Goal: Transaction & Acquisition: Subscribe to service/newsletter

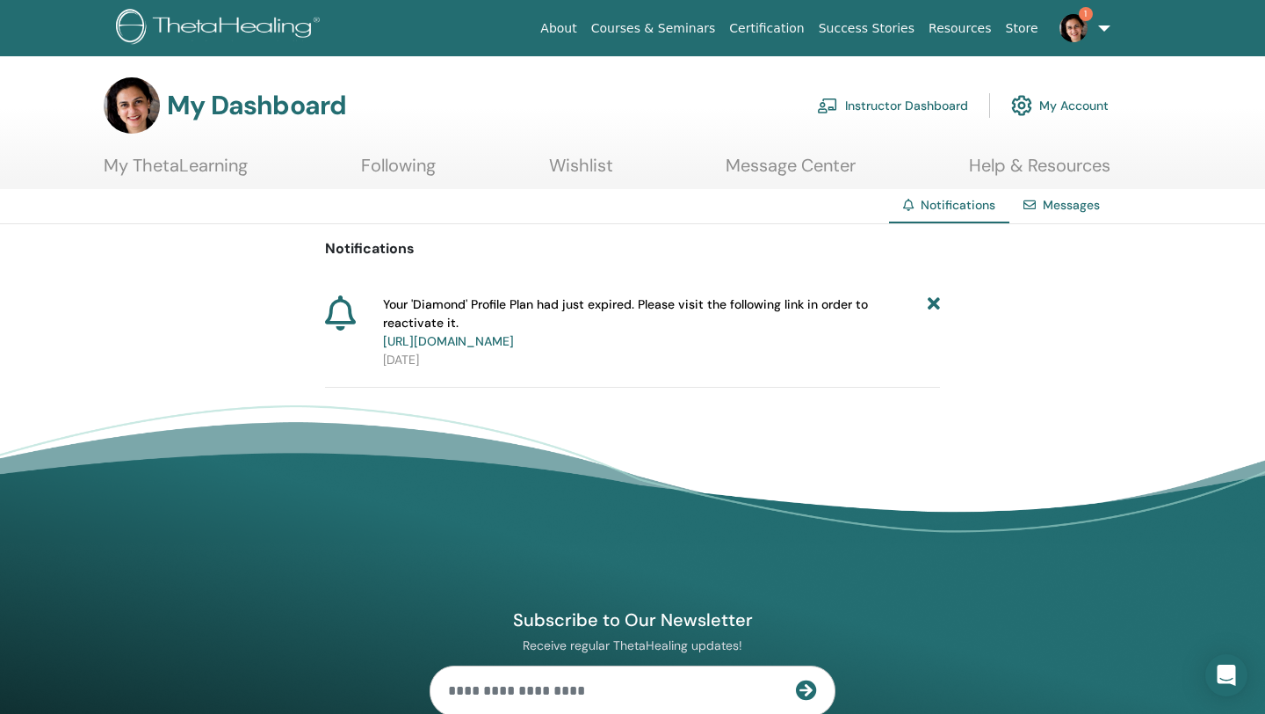
click at [514, 339] on link "https://member.thetahealing.com/member/account/subscriptions/plan" at bounding box center [448, 341] width 131 height 16
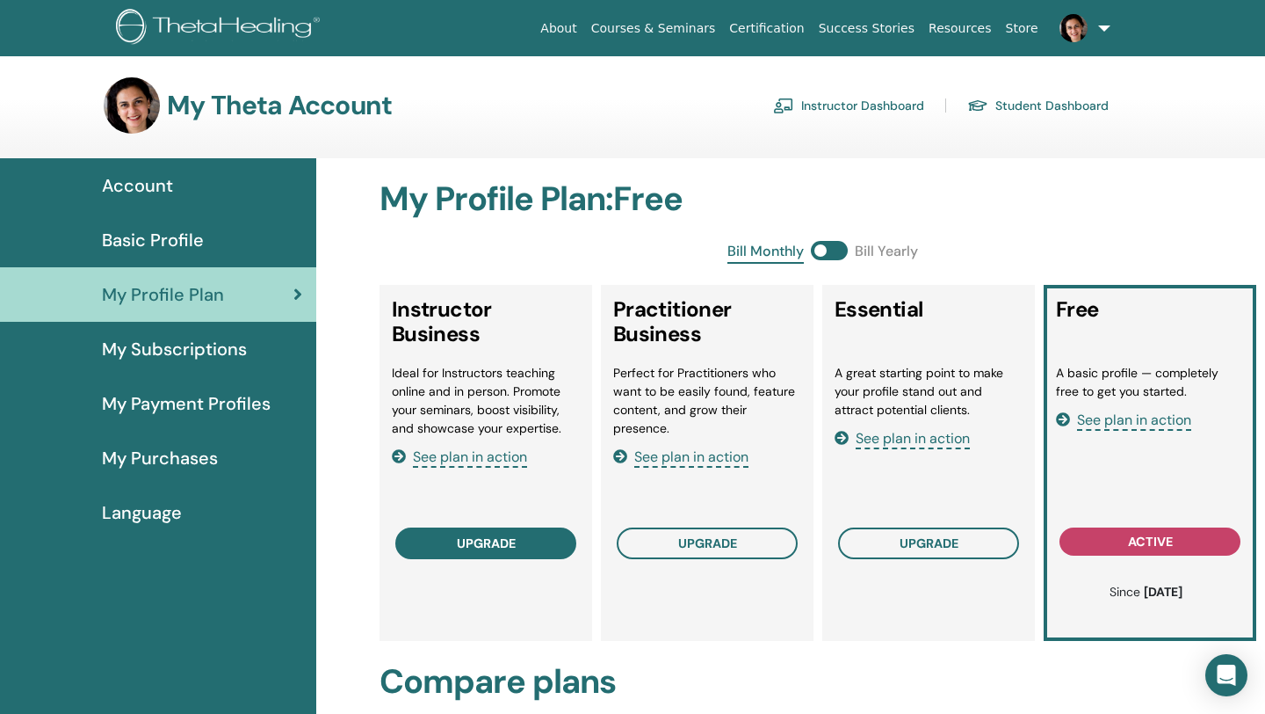
click at [457, 542] on span "upgrade" at bounding box center [486, 543] width 59 height 14
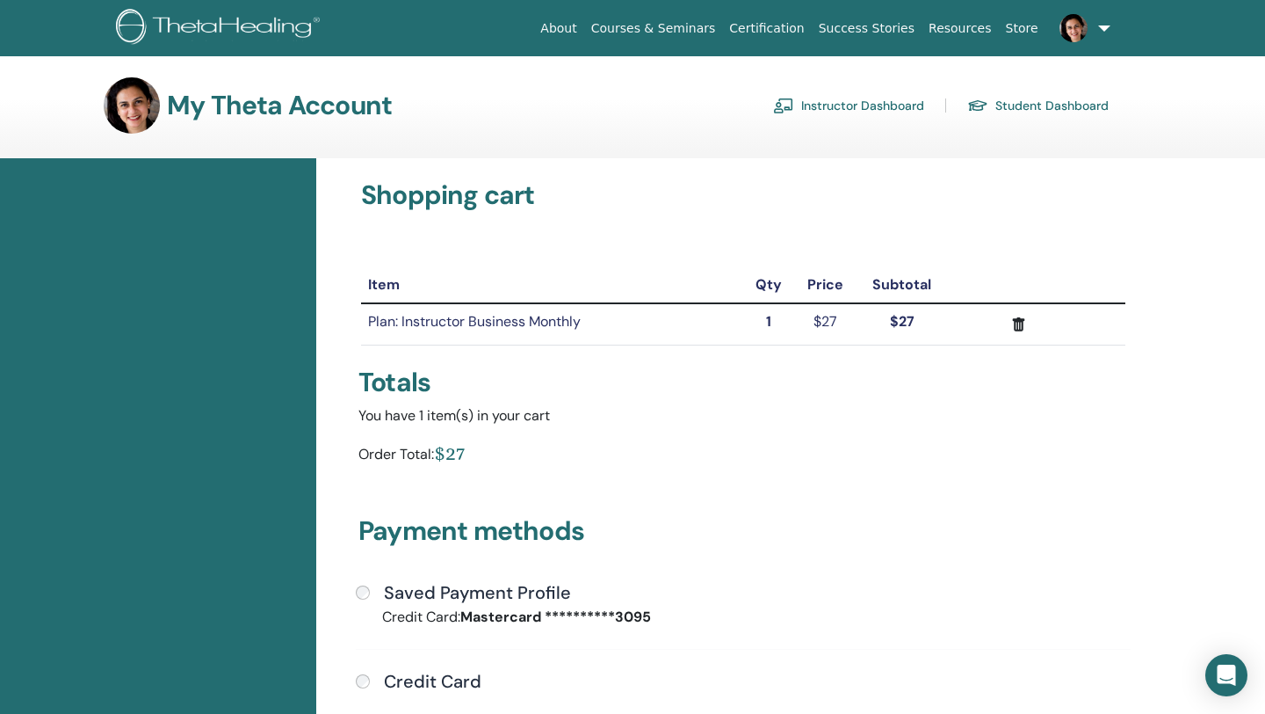
click at [542, 677] on div "Credit Card" at bounding box center [743, 681] width 775 height 23
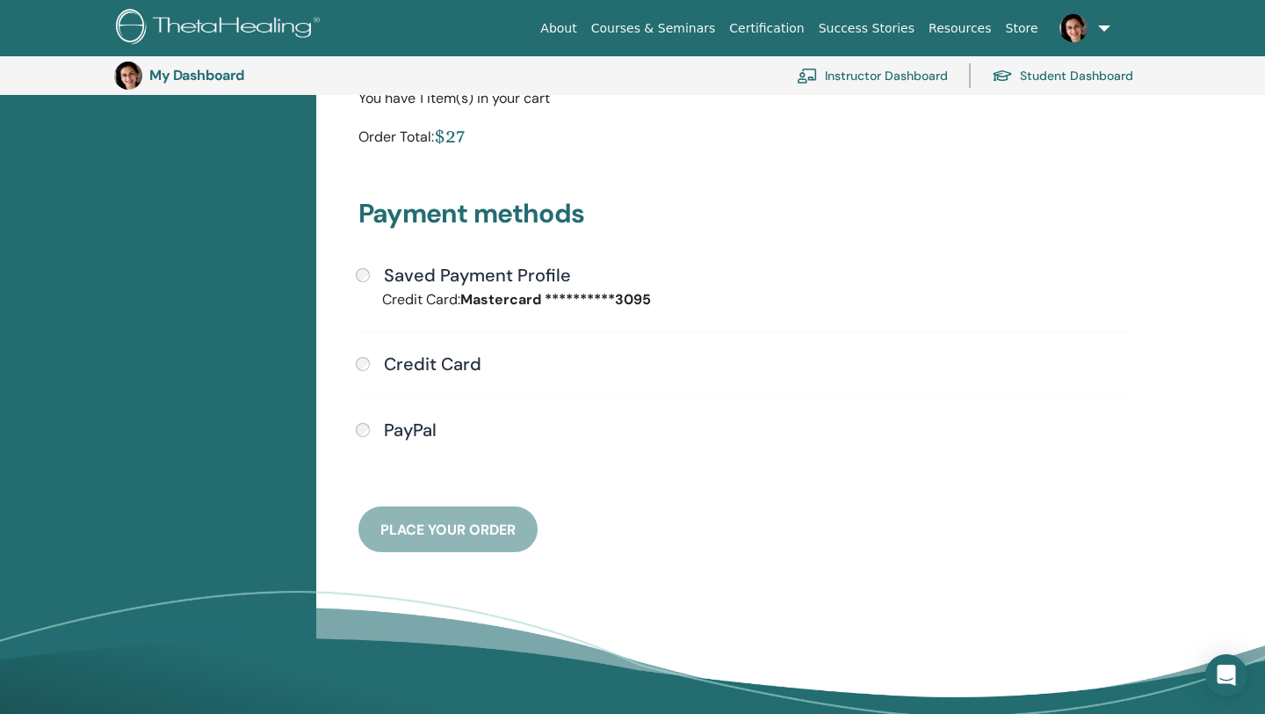
scroll to position [390, 0]
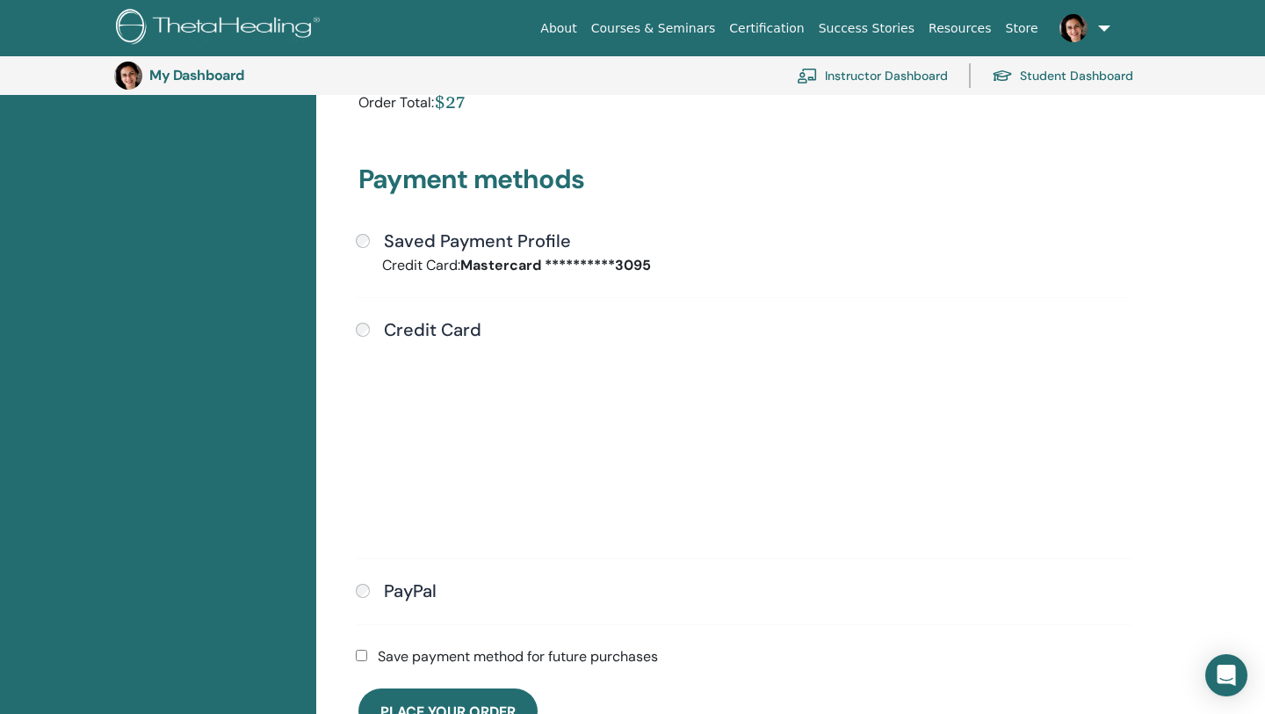
click at [726, 576] on div "**********" at bounding box center [743, 438] width 796 height 417
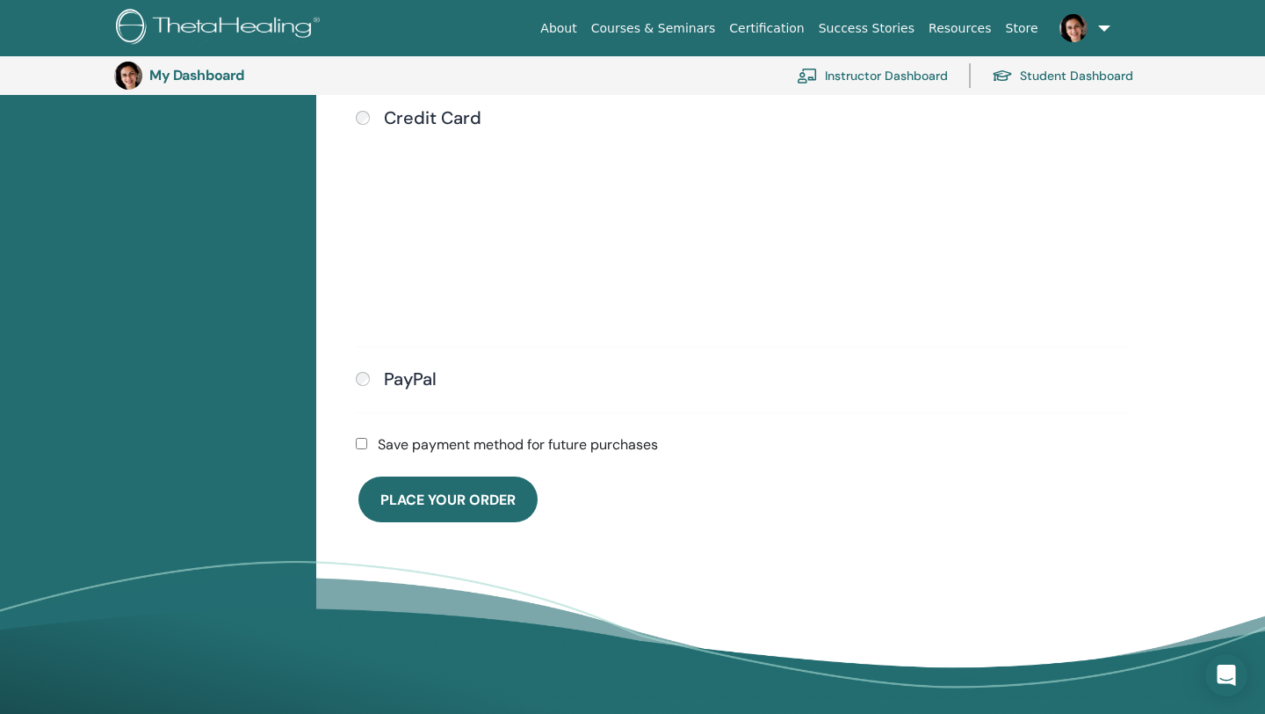
scroll to position [636, 0]
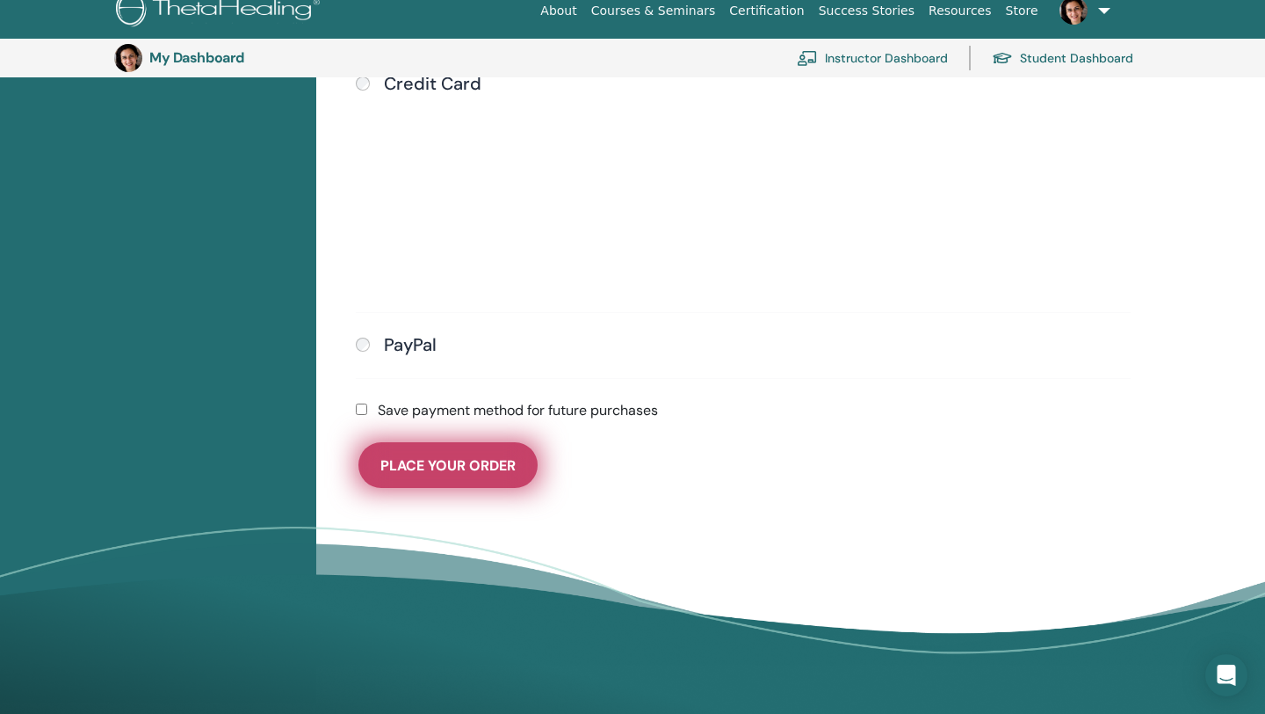
click at [448, 466] on span "Place Your Order" at bounding box center [447, 465] width 135 height 18
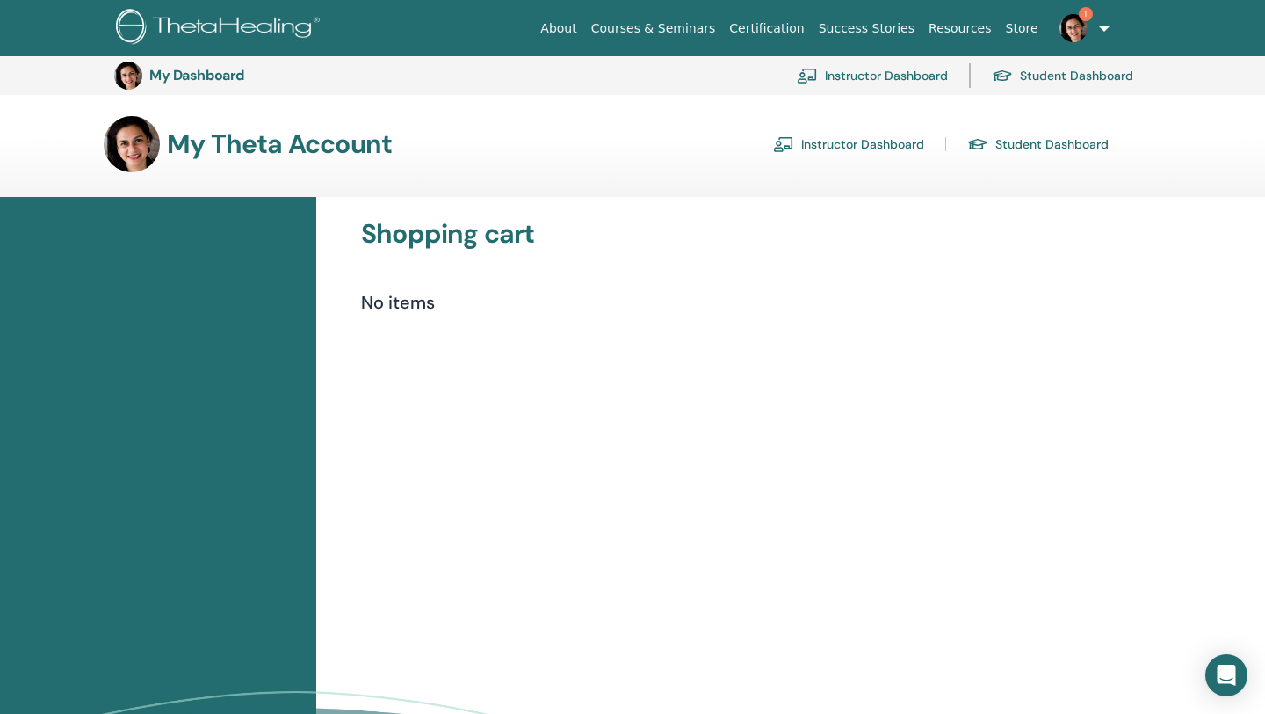
scroll to position [559, 0]
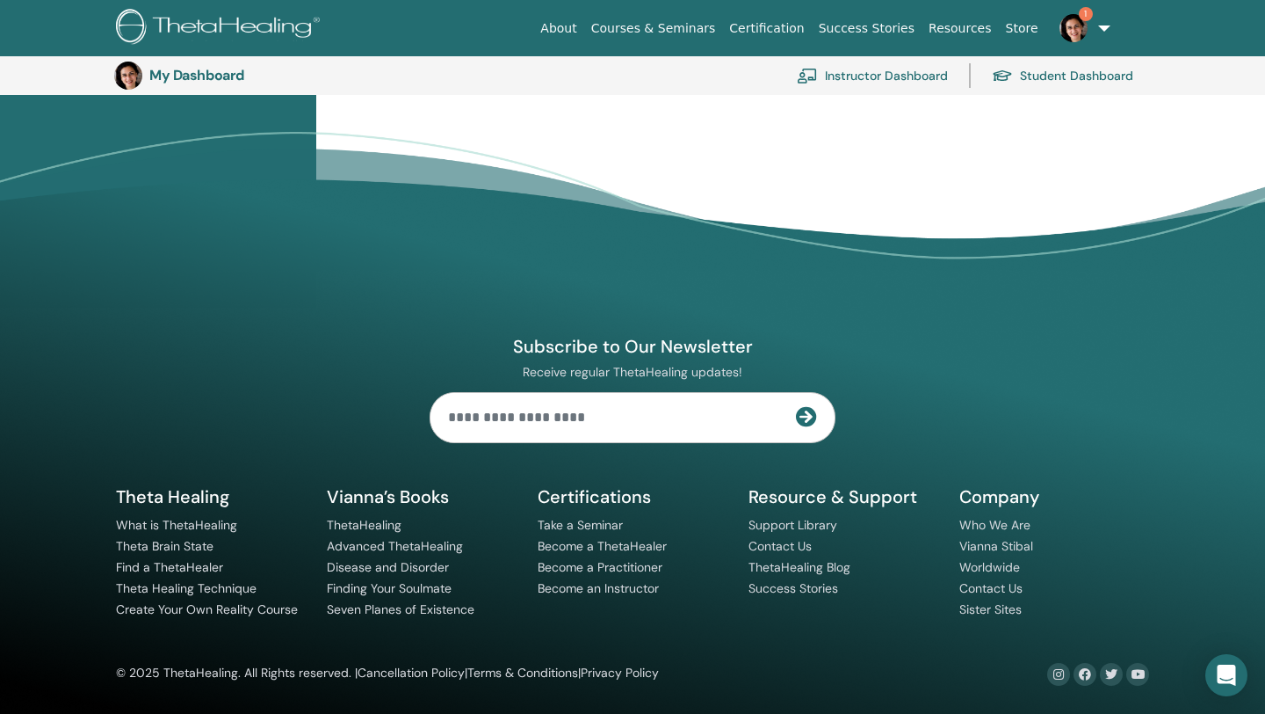
click at [1092, 11] on span "1" at bounding box center [1086, 14] width 14 height 14
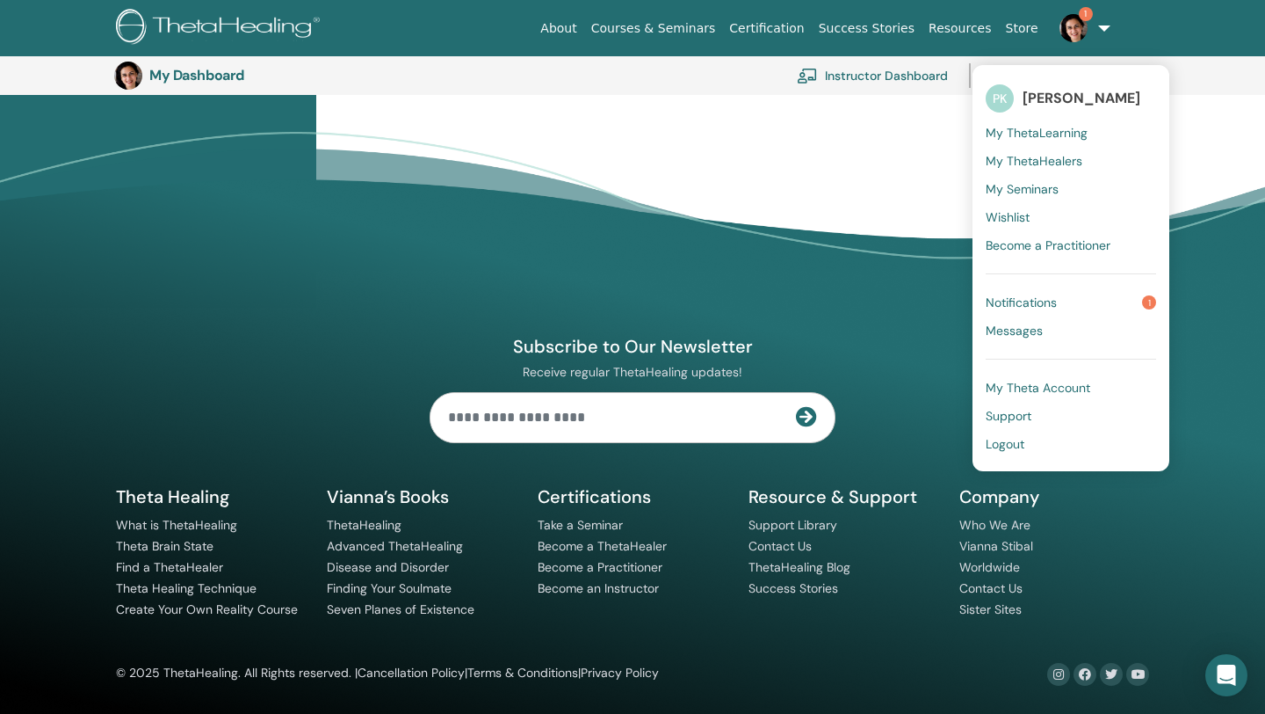
click at [1043, 303] on span "Notifications" at bounding box center [1021, 302] width 71 height 16
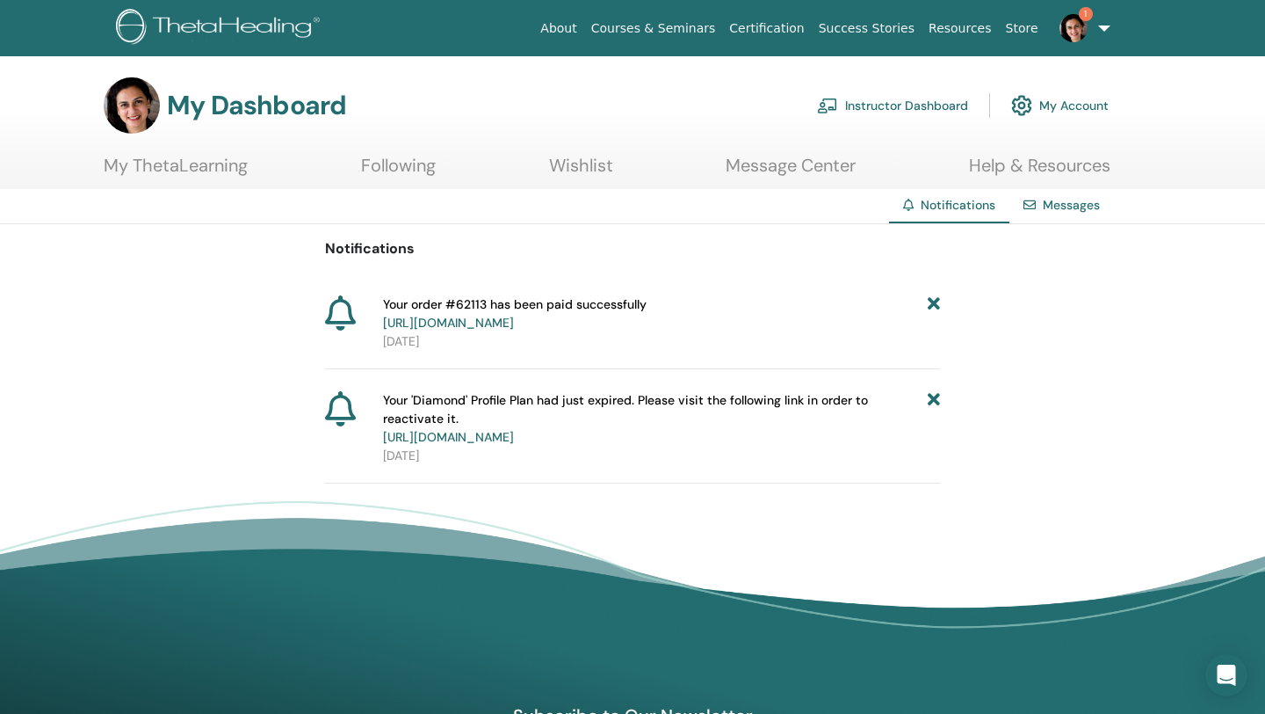
click at [936, 303] on icon at bounding box center [934, 313] width 12 height 37
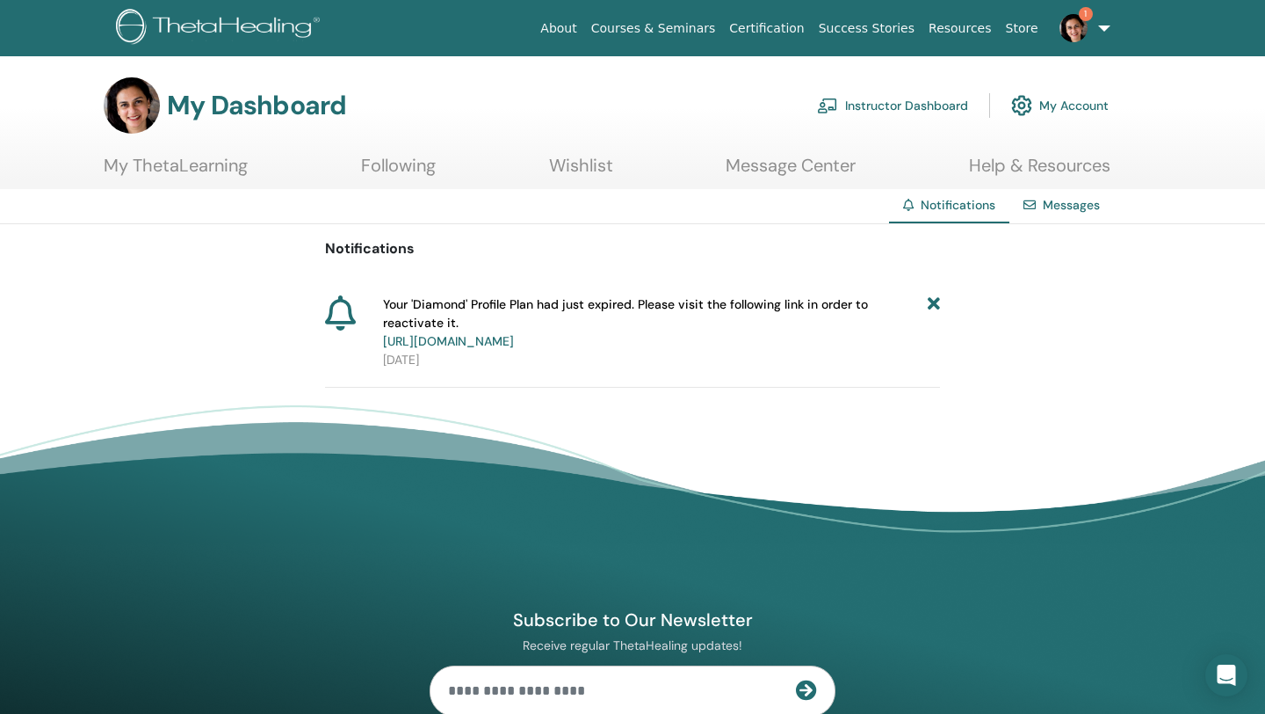
click at [936, 303] on icon at bounding box center [934, 322] width 12 height 55
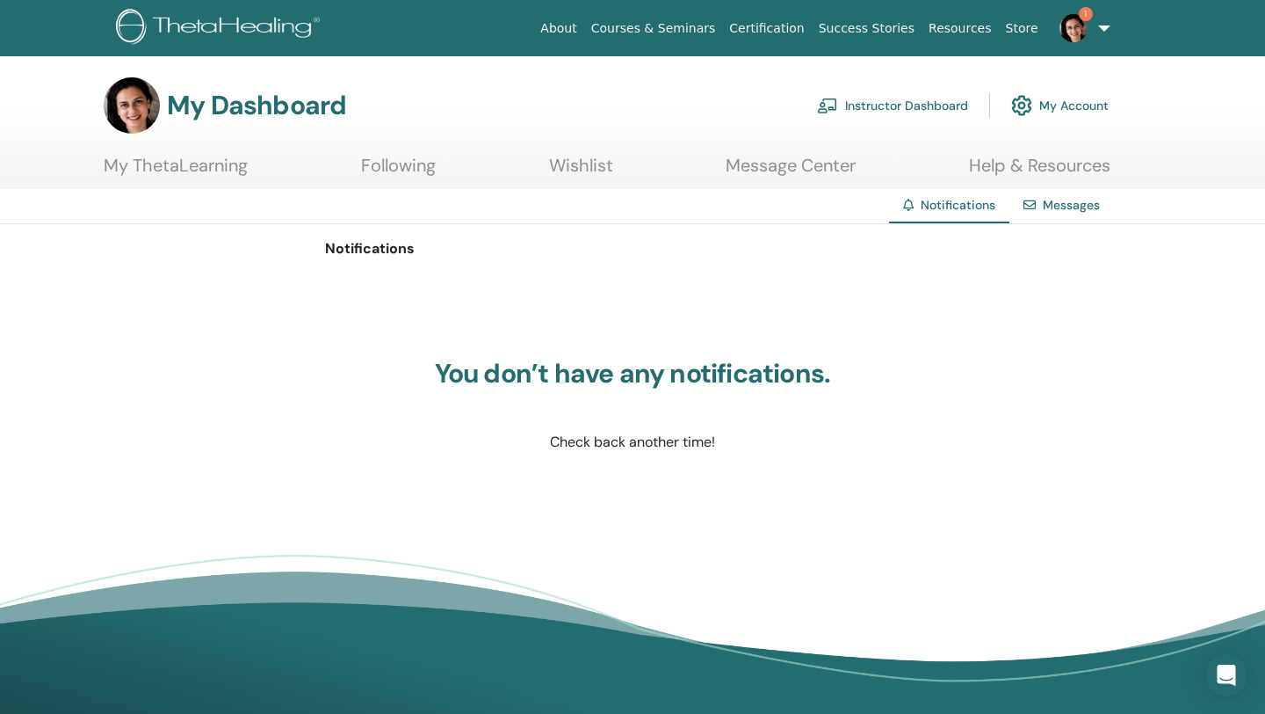
click at [1073, 29] on img at bounding box center [1074, 28] width 28 height 28
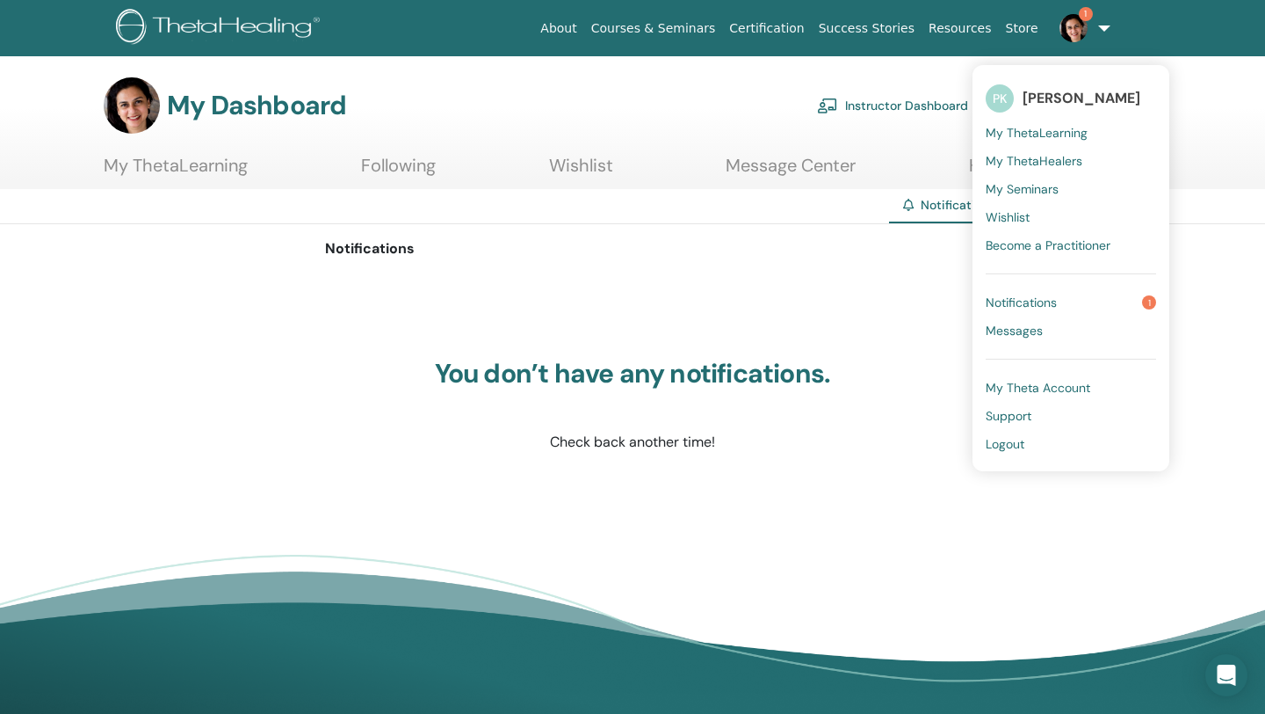
click at [1017, 299] on span "Notifications" at bounding box center [1021, 302] width 71 height 16
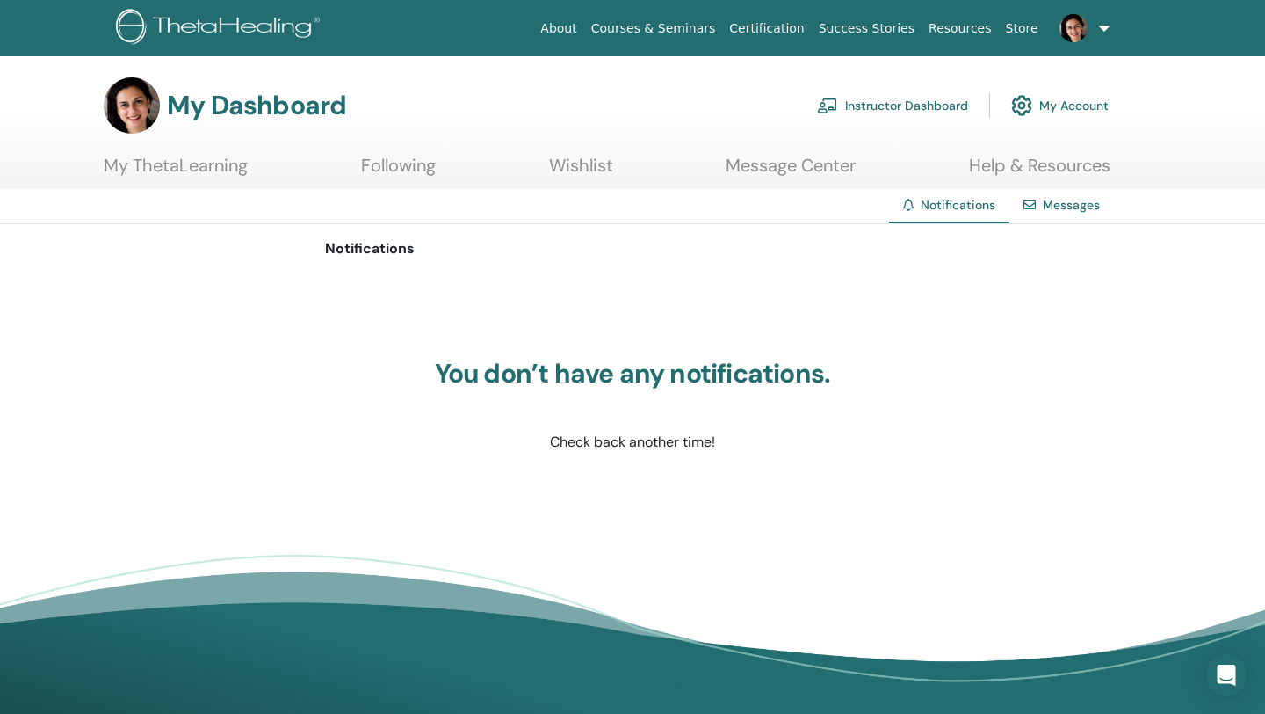
click at [859, 104] on link "Instructor Dashboard" at bounding box center [892, 105] width 151 height 39
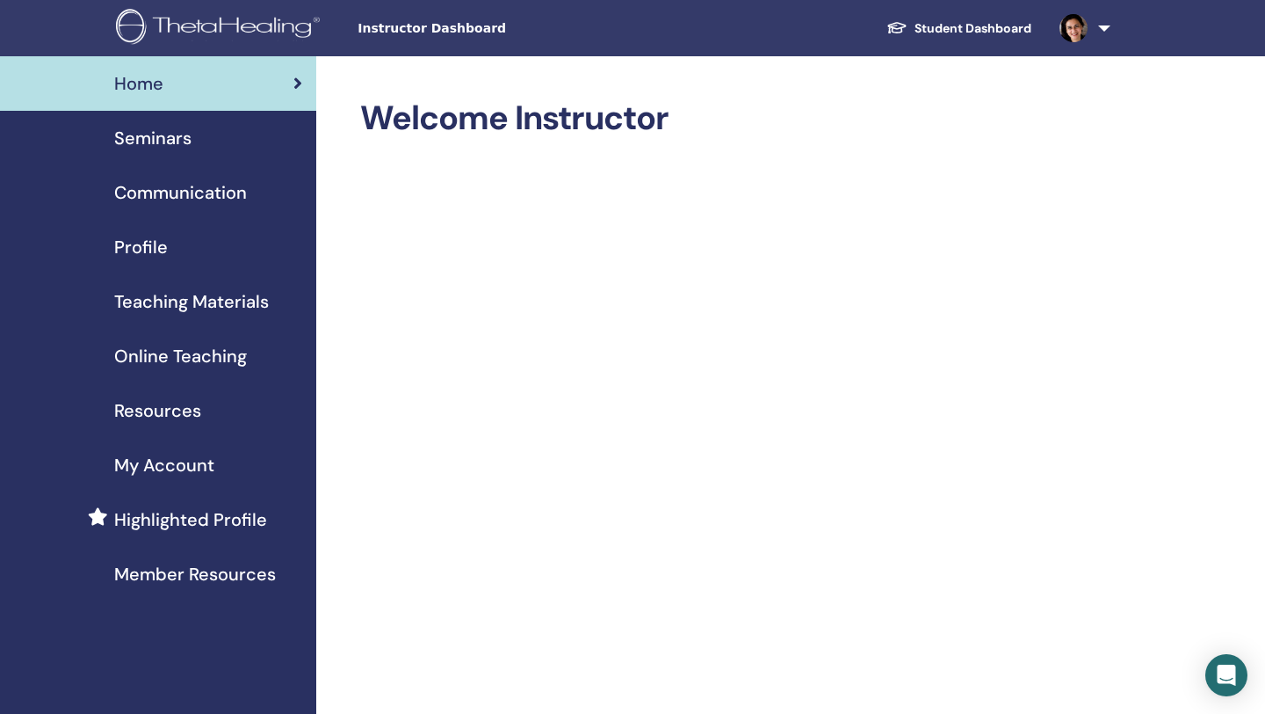
click at [178, 133] on span "Seminars" at bounding box center [152, 138] width 77 height 26
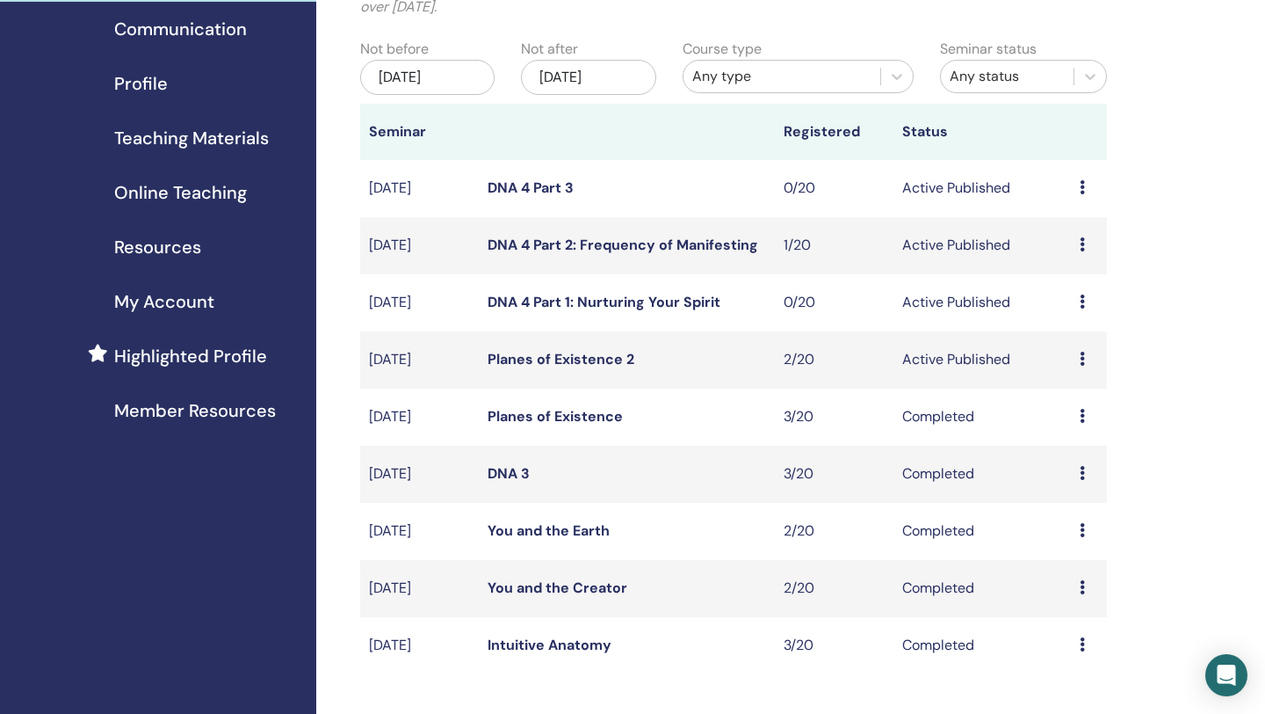
scroll to position [176, 0]
